Goal: Navigation & Orientation: Find specific page/section

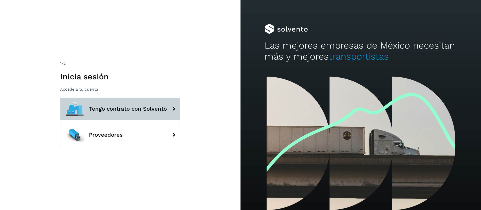
click at [114, 106] on span "Tengo contrato con Solvento" at bounding box center [128, 109] width 78 height 6
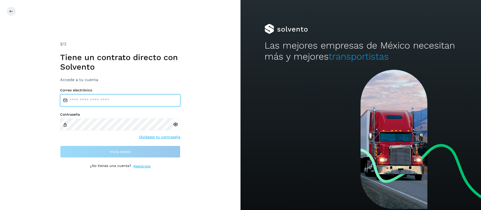
drag, startPoint x: 123, startPoint y: 100, endPoint x: 125, endPoint y: 102, distance: 2.9
click at [123, 100] on input "email" at bounding box center [120, 100] width 120 height 12
type input "**********"
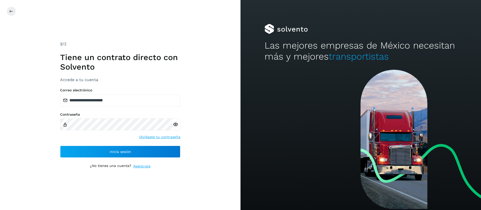
click at [115, 159] on div "**********" at bounding box center [120, 105] width 120 height 128
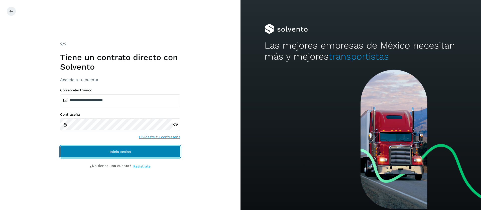
click at [114, 152] on span "Inicia sesión" at bounding box center [120, 152] width 21 height 4
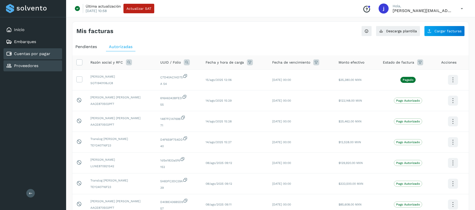
click at [31, 67] on link "Proveedores" at bounding box center [26, 65] width 24 height 5
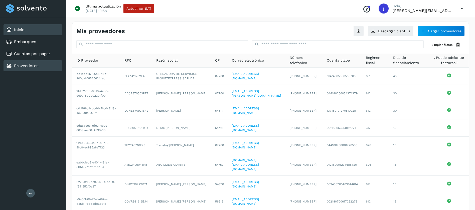
click at [35, 31] on div "Inicio" at bounding box center [33, 29] width 59 height 11
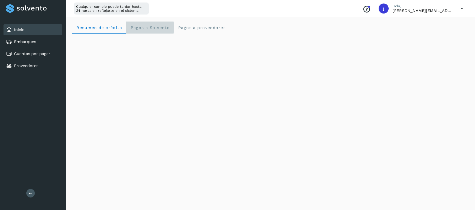
click at [154, 27] on span "Pagos a Solvento" at bounding box center [150, 27] width 40 height 5
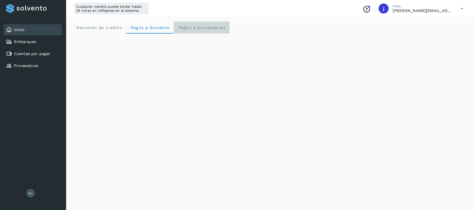
click at [204, 29] on span "Pagos a proveedores" at bounding box center [202, 27] width 48 height 5
click at [371, 11] on icon "Conoce nuestros beneficios" at bounding box center [367, 9] width 8 height 8
click at [112, 29] on span "Resumen de crédito" at bounding box center [99, 27] width 46 height 5
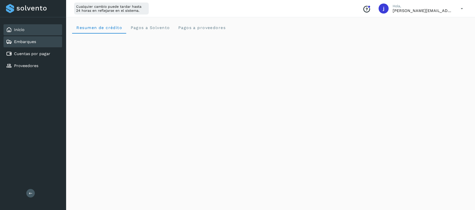
click at [18, 43] on link "Embarques" at bounding box center [25, 41] width 22 height 5
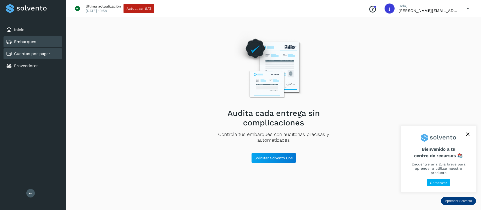
click at [33, 53] on link "Cuentas por pagar" at bounding box center [32, 53] width 36 height 5
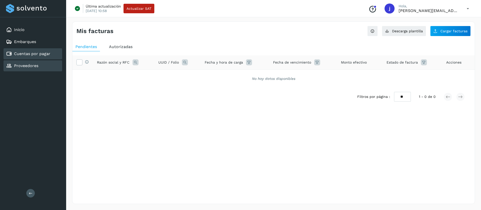
click at [37, 61] on div "Proveedores" at bounding box center [33, 65] width 59 height 11
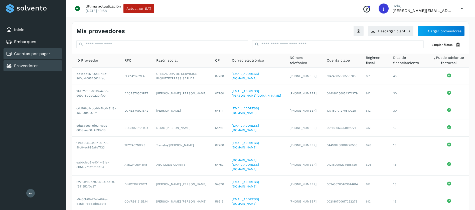
click at [43, 48] on div "Cuentas por pagar" at bounding box center [33, 53] width 59 height 11
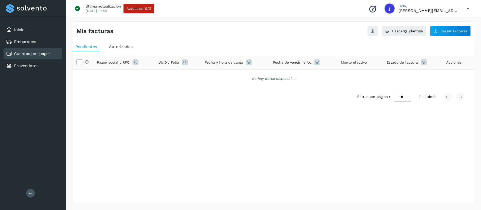
click at [117, 43] on div "Autorizadas" at bounding box center [121, 46] width 30 height 9
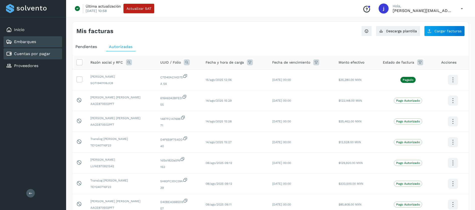
click at [27, 44] on link "Embarques" at bounding box center [25, 41] width 22 height 5
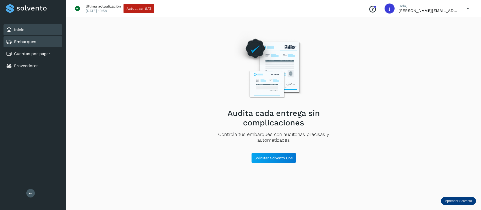
click at [36, 31] on div "Inicio" at bounding box center [33, 29] width 59 height 11
